Goal: Transaction & Acquisition: Book appointment/travel/reservation

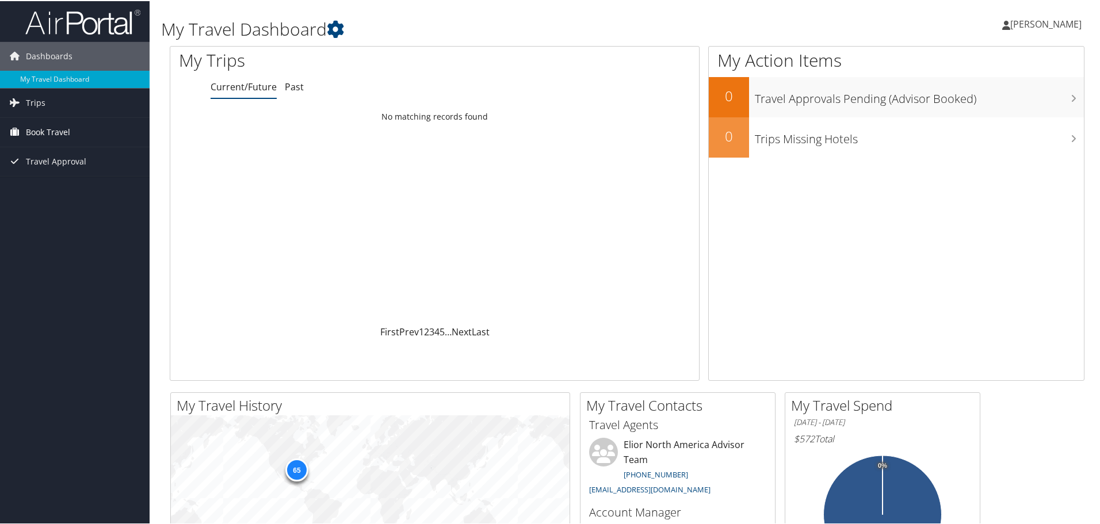
click at [52, 132] on span "Book Travel" at bounding box center [48, 131] width 44 height 29
click at [75, 188] on link "Book/Manage Online Trips" at bounding box center [75, 188] width 150 height 17
